Goal: Information Seeking & Learning: Learn about a topic

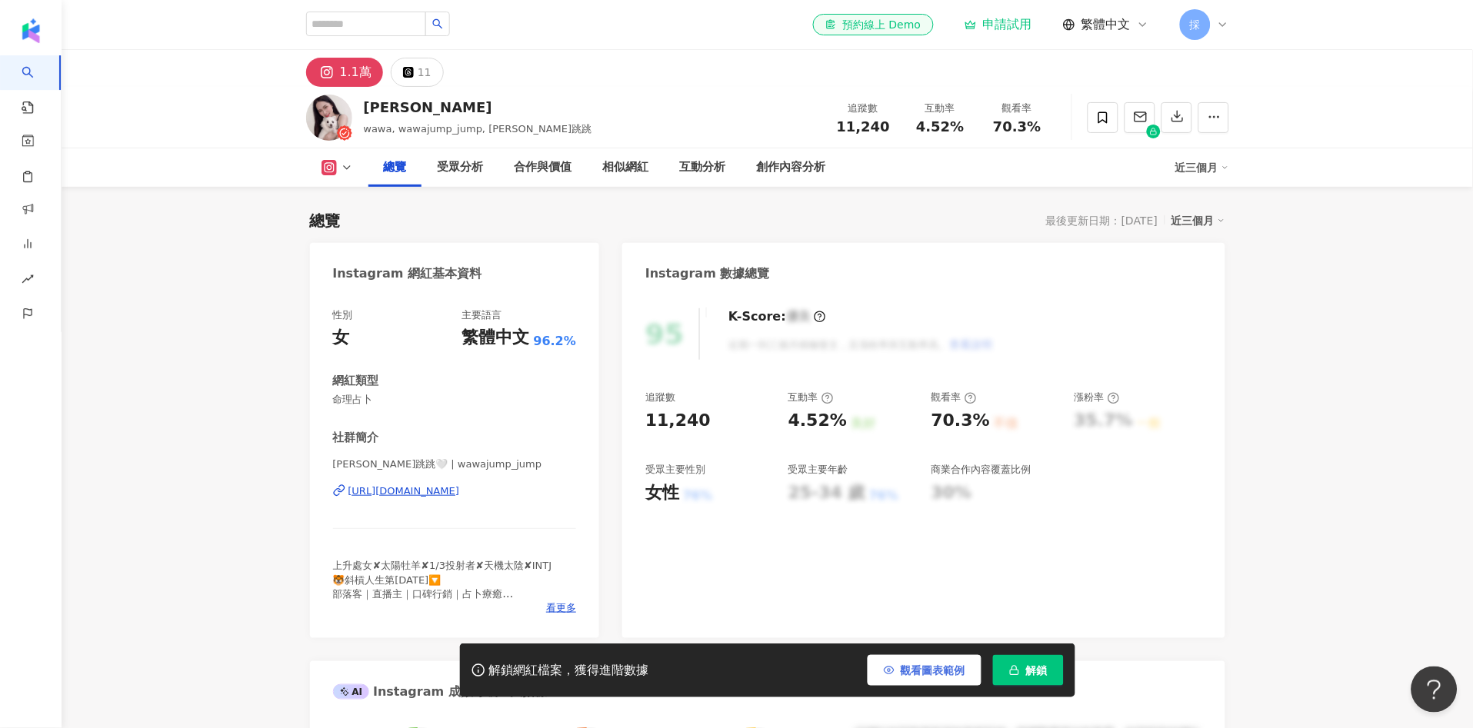
click at [923, 677] on span "觀看圖表範例" at bounding box center [933, 670] width 65 height 12
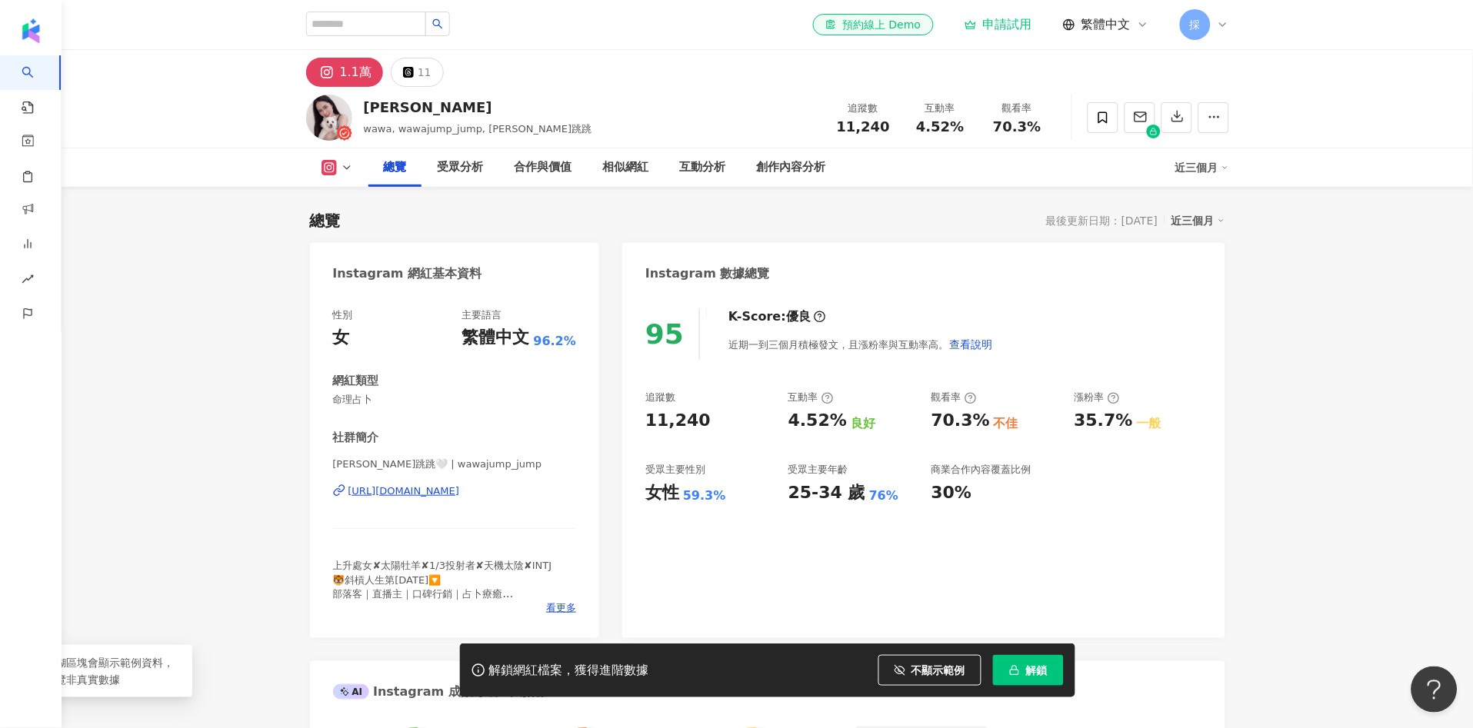
scroll to position [94, 0]
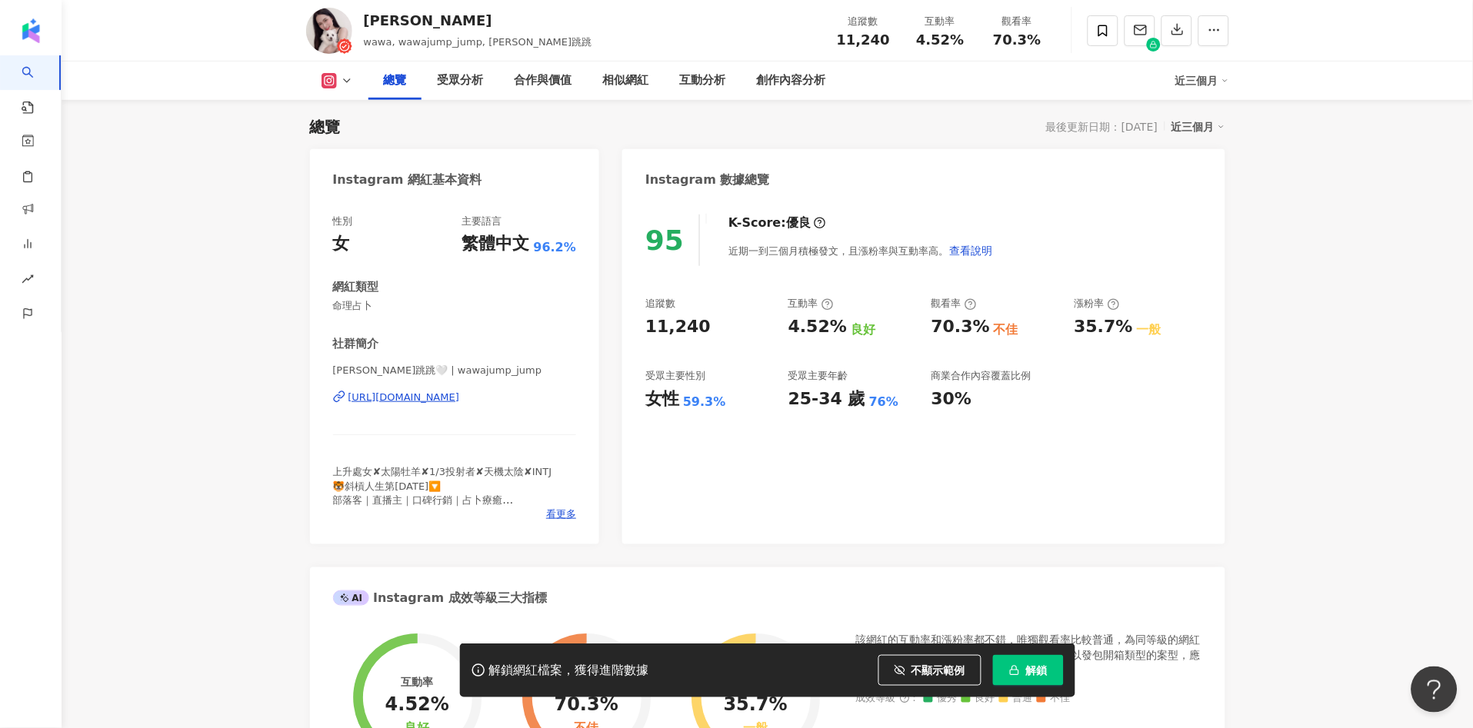
drag, startPoint x: 634, startPoint y: 325, endPoint x: 704, endPoint y: 326, distance: 70.0
click at [704, 326] on div "95 K-Score : 優良 近期一到三個月積極發文，且漲粉率與互動率高。 查看說明 追蹤數 11,240 互動率 4.52% 良好 觀看率 70.3% 不…" at bounding box center [923, 371] width 602 height 345
copy div "11,240"
drag, startPoint x: 781, startPoint y: 332, endPoint x: 838, endPoint y: 337, distance: 57.9
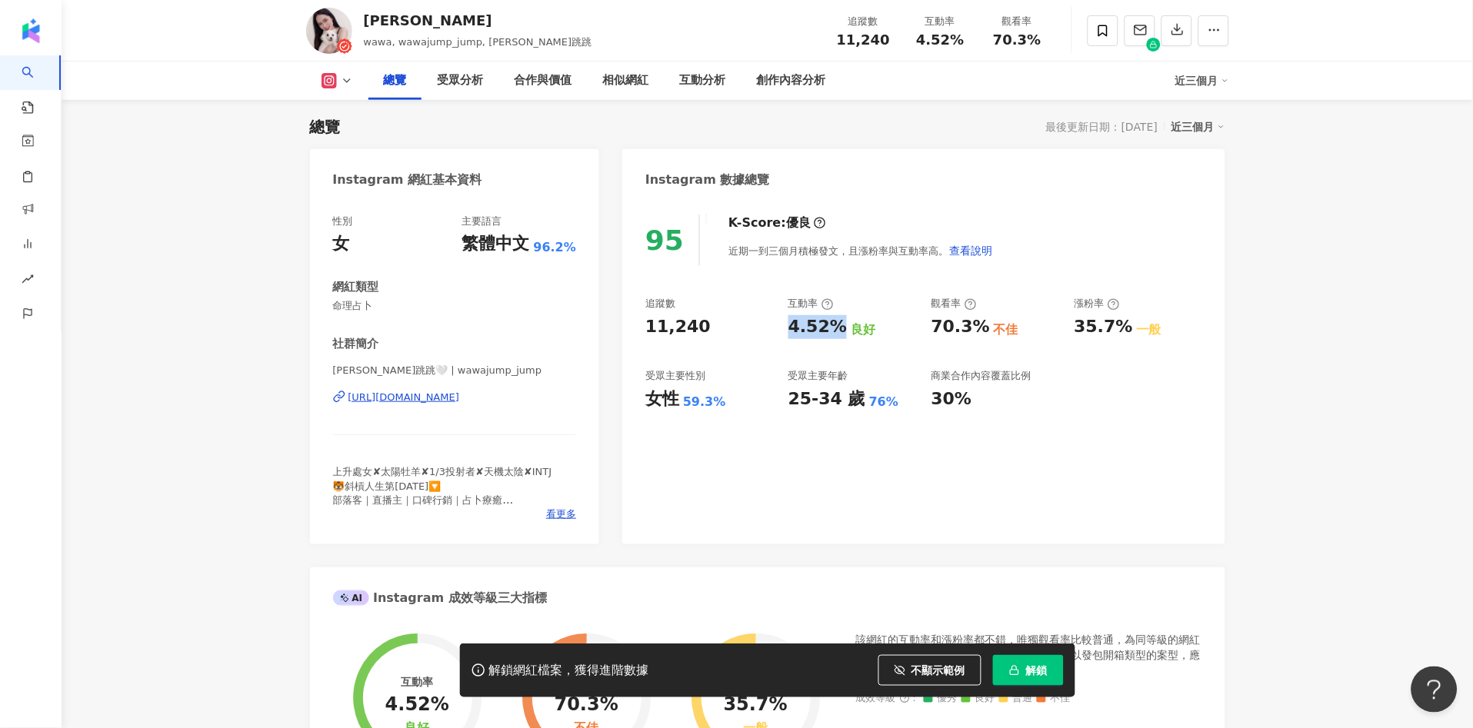
click at [838, 337] on div "追蹤數 11,240 互動率 4.52% 良好 觀看率 70.3% 不佳 漲粉率 35.7% 一般 受眾主要性別 女性 59.3% 受眾主要年齡 25-34 …" at bounding box center [923, 354] width 556 height 114
copy div "4.52%"
click at [775, 364] on div "追蹤數 11,240 互動率 4.52% 良好 觀看率 70.3% 不佳 漲粉率 35.7% 一般 受眾主要性別 女性 59.3% 受眾主要年齡 25-34 …" at bounding box center [923, 354] width 556 height 114
drag, startPoint x: 650, startPoint y: 396, endPoint x: 722, endPoint y: 407, distance: 73.1
click at [722, 407] on div "女性 59.3%" at bounding box center [709, 400] width 128 height 24
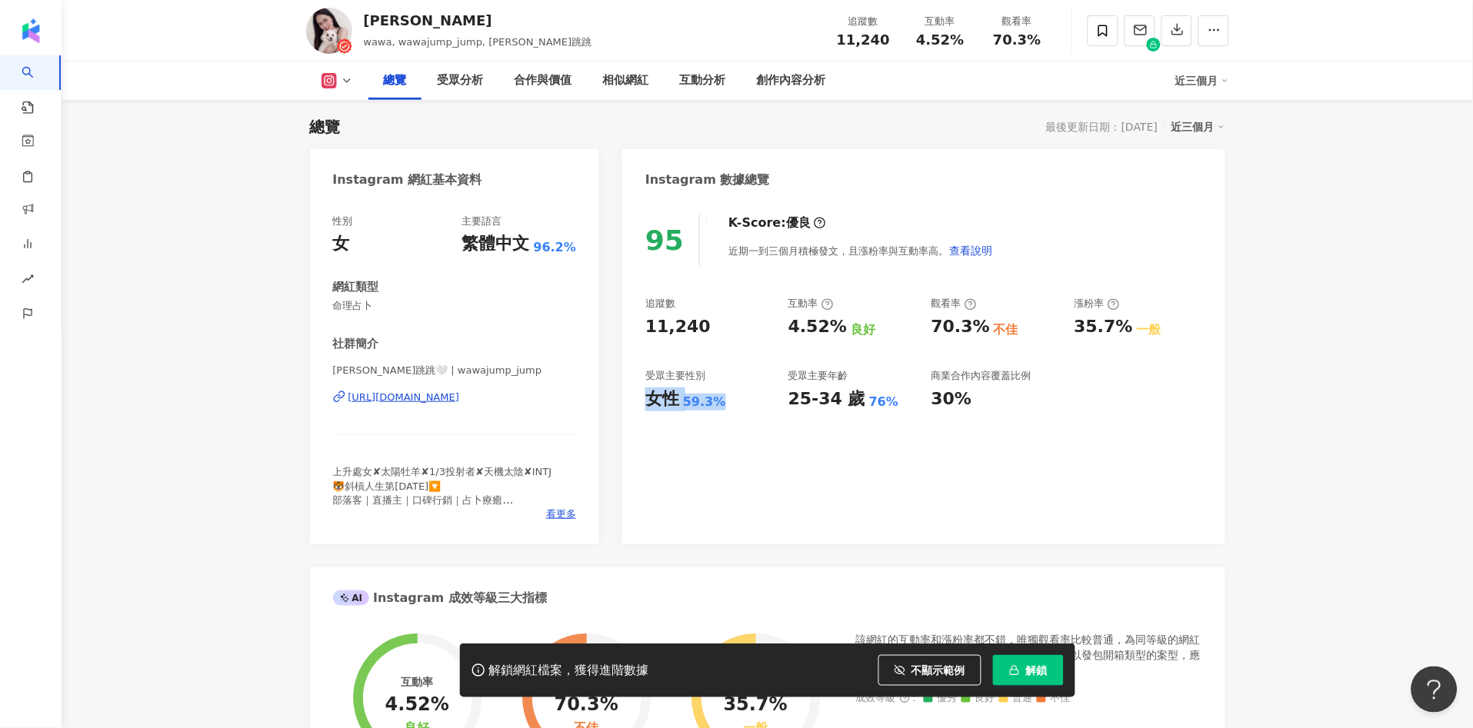
copy div "女性 59.3%"
click at [904, 428] on div "95 K-Score : 優良 近期一到三個月積極發文，且漲粉率與互動率高。 查看說明 追蹤數 11,240 互動率 4.52% 良好 觀看率 70.3% 不…" at bounding box center [923, 371] width 602 height 345
drag, startPoint x: 929, startPoint y: 325, endPoint x: 978, endPoint y: 333, distance: 49.8
click at [977, 335] on div "追蹤數 11,240 互動率 4.52% 良好 觀看率 70.3% 不佳 漲粉率 35.7% 一般 受眾主要性別 女性 59.3% 受眾主要年齡 25-34 …" at bounding box center [923, 354] width 556 height 114
copy div "70.3%"
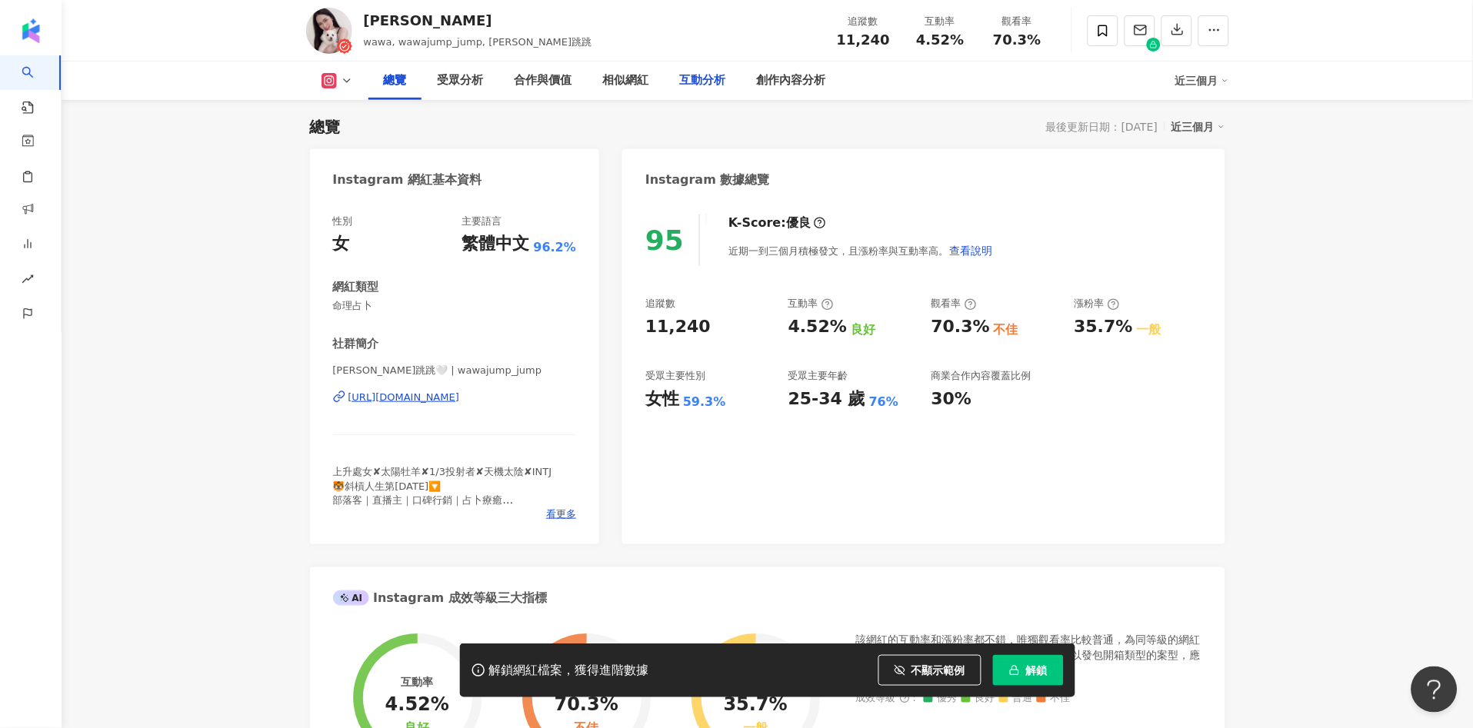
click at [698, 91] on div "互動分析" at bounding box center [702, 81] width 77 height 38
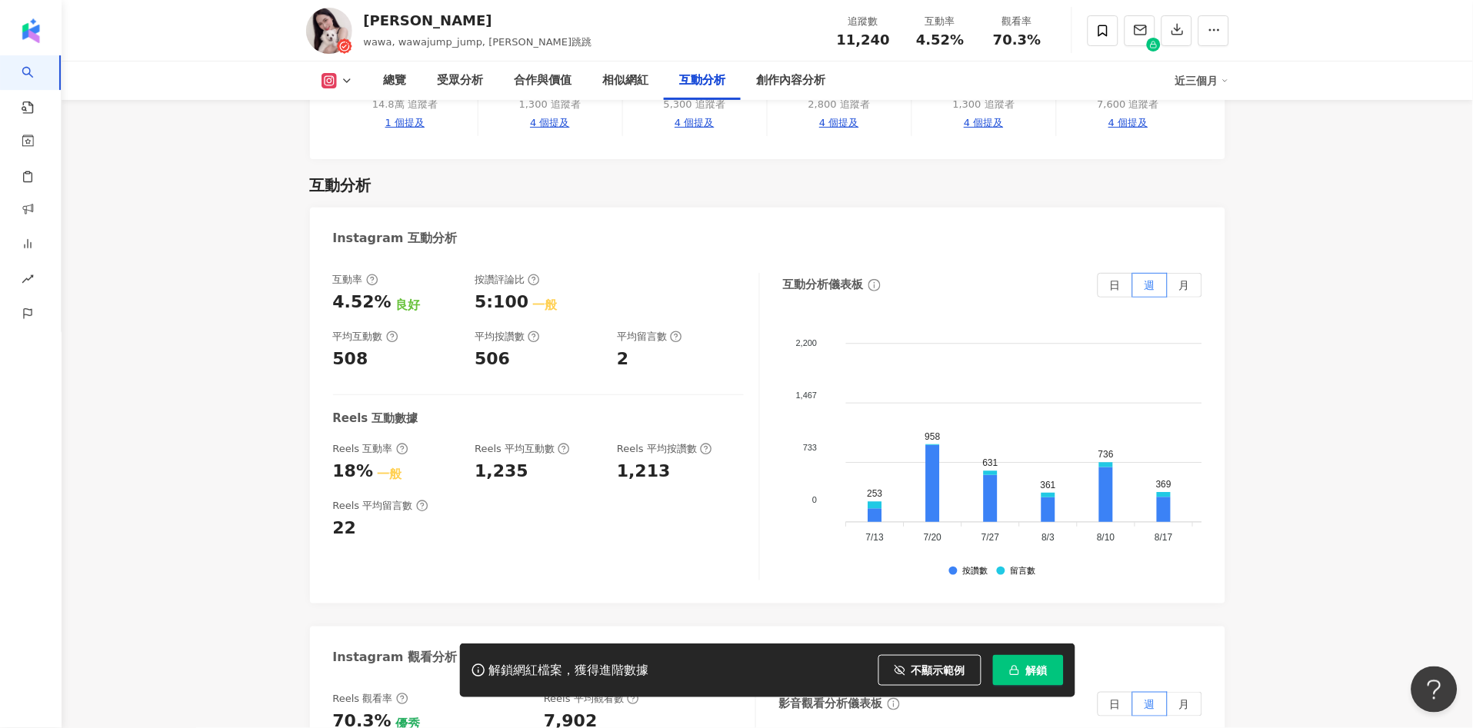
scroll to position [3284, 0]
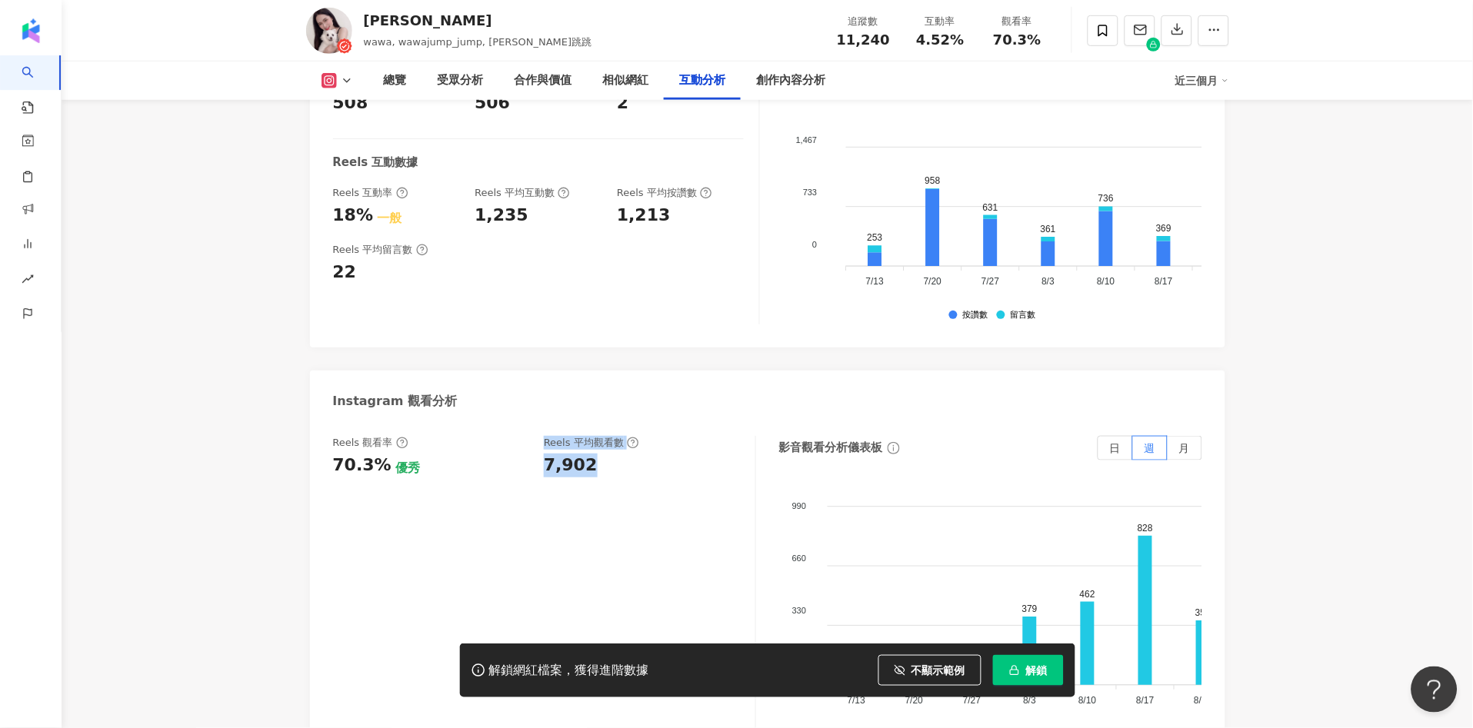
drag, startPoint x: 533, startPoint y: 411, endPoint x: 590, endPoint y: 405, distance: 57.2
click at [590, 436] on div "Reels 觀看率 70.3% 優秀 Reels 平均觀看數 7,902" at bounding box center [536, 457] width 407 height 42
drag, startPoint x: 590, startPoint y: 405, endPoint x: 578, endPoint y: 401, distance: 12.2
click at [590, 454] on div "7,902" at bounding box center [642, 466] width 196 height 24
click at [554, 454] on div "7,902" at bounding box center [571, 466] width 54 height 24
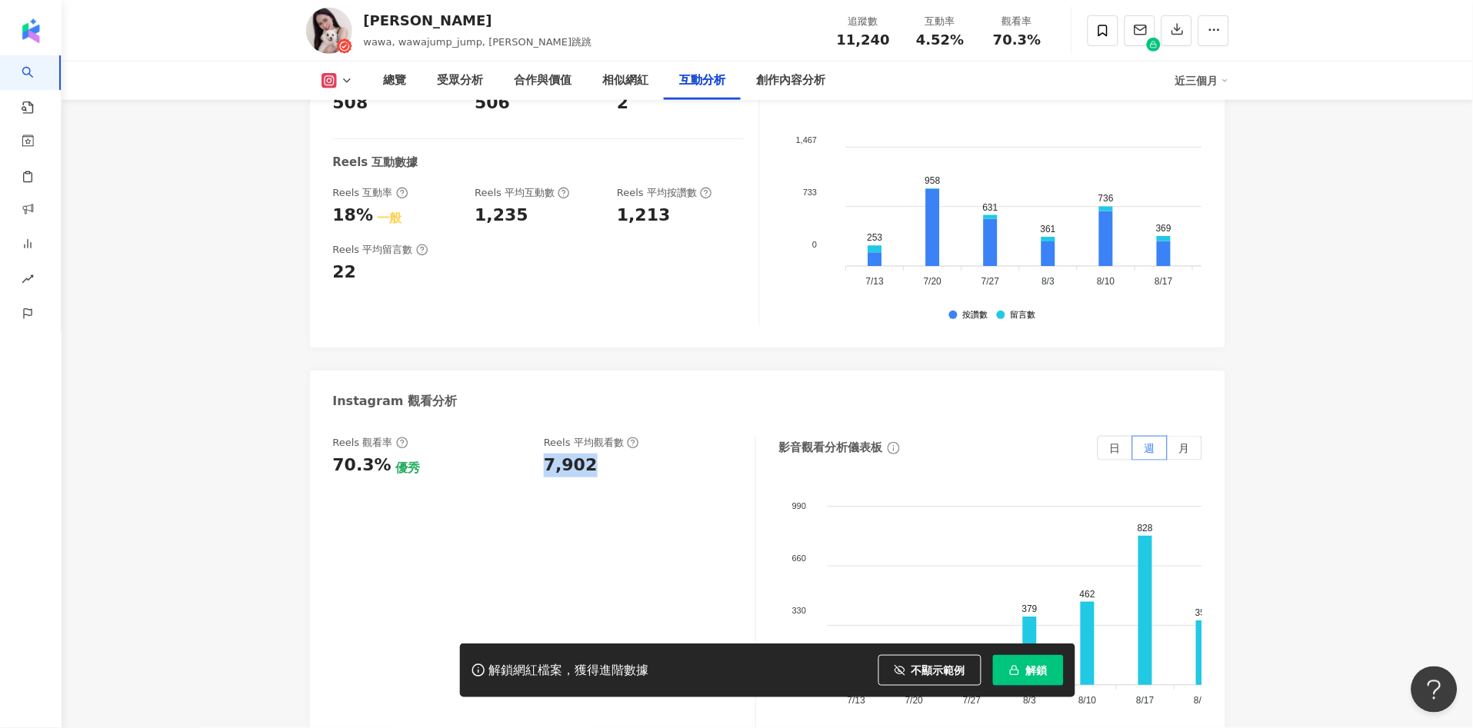
drag, startPoint x: 544, startPoint y: 410, endPoint x: 595, endPoint y: 409, distance: 51.5
click at [591, 454] on div "7,902" at bounding box center [642, 466] width 196 height 24
click at [595, 454] on div "7,902" at bounding box center [642, 466] width 196 height 24
drag, startPoint x: 536, startPoint y: 404, endPoint x: 591, endPoint y: 406, distance: 55.4
click at [591, 436] on div "Reels 觀看率 70.3% 優秀 Reels 平均觀看數 7,902" at bounding box center [536, 457] width 407 height 42
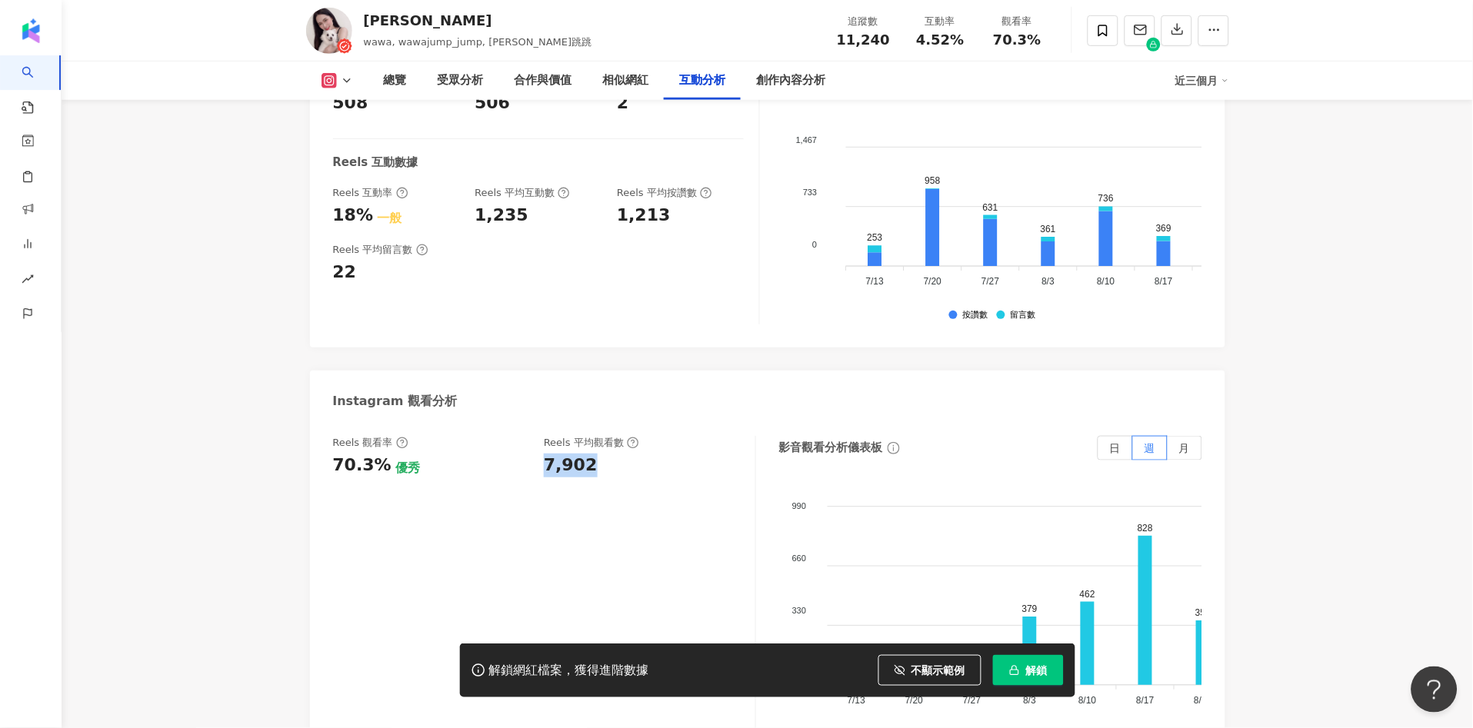
copy div "7,902"
